Goal: Check status

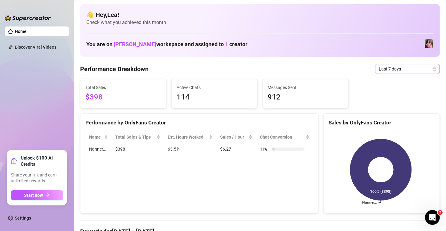
click at [433, 69] on icon "calendar" at bounding box center [435, 69] width 4 height 4
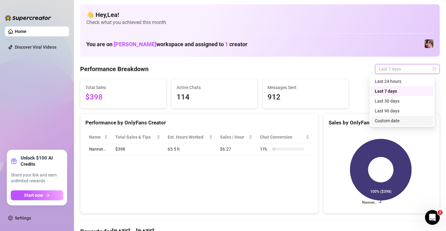
click at [390, 122] on div "Custom date" at bounding box center [402, 121] width 55 height 7
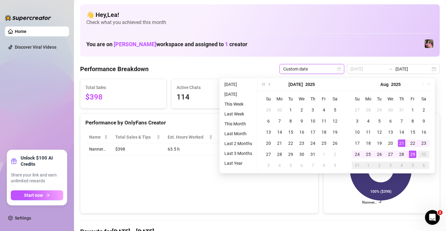
type input "[DATE]"
click at [411, 153] on div "29" at bounding box center [412, 154] width 7 height 7
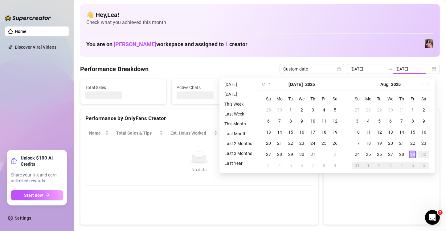
type input "[DATE]"
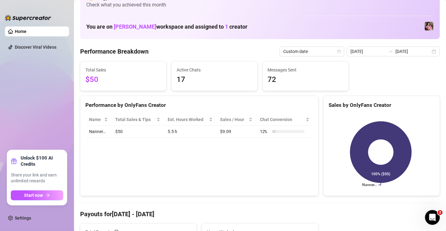
scroll to position [10, 0]
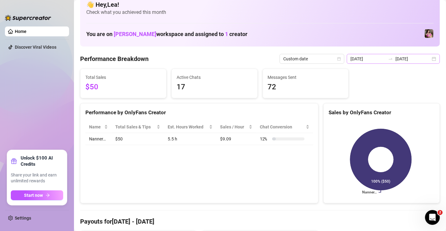
click at [429, 60] on div "[DATE] [DATE]" at bounding box center [393, 59] width 93 height 10
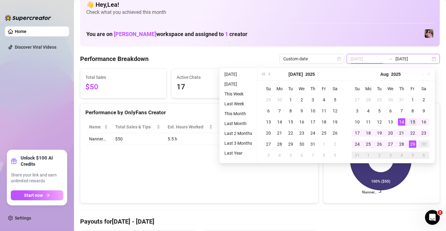
type input "[DATE]"
click at [413, 122] on div "15" at bounding box center [412, 121] width 7 height 7
type input "[DATE]"
click at [414, 144] on div "29" at bounding box center [412, 144] width 7 height 7
click at [414, 144] on rect at bounding box center [381, 159] width 105 height 77
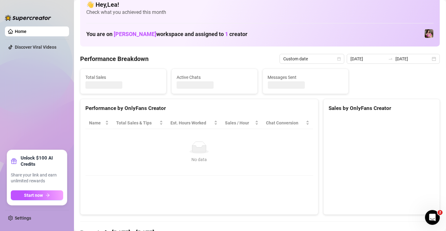
type input "[DATE]"
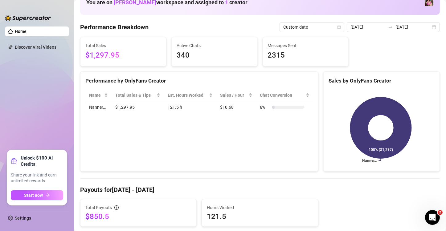
scroll to position [41, 0]
